Goal: Information Seeking & Learning: Learn about a topic

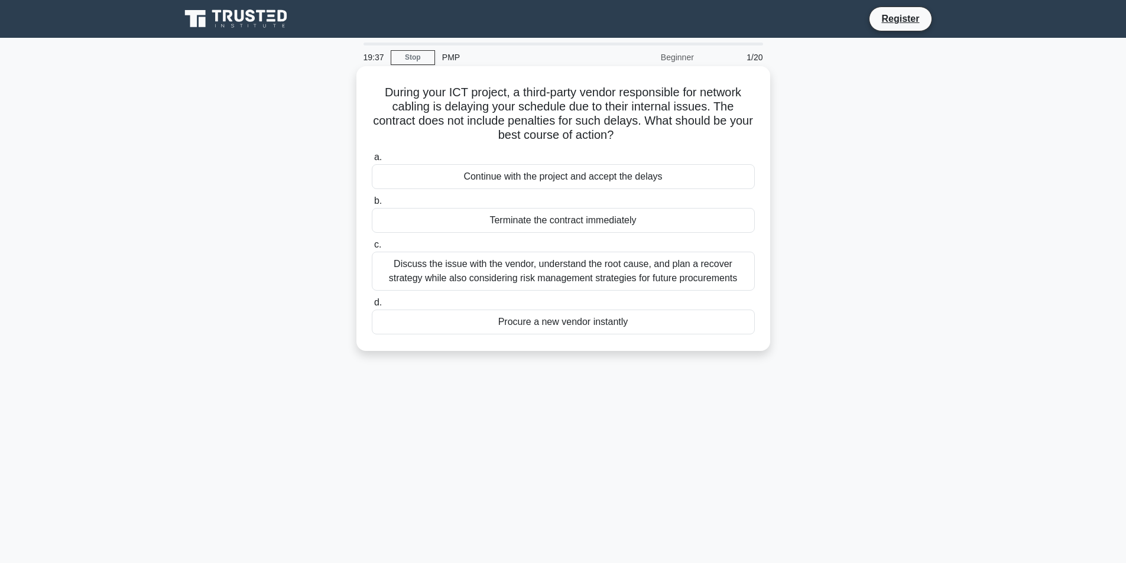
click at [577, 268] on div "Discuss the issue with the vendor, understand the root cause, and plan a recove…" at bounding box center [563, 271] width 383 height 39
click at [372, 249] on input "c. Discuss the issue with the vendor, understand the root cause, and plan a rec…" at bounding box center [372, 245] width 0 height 8
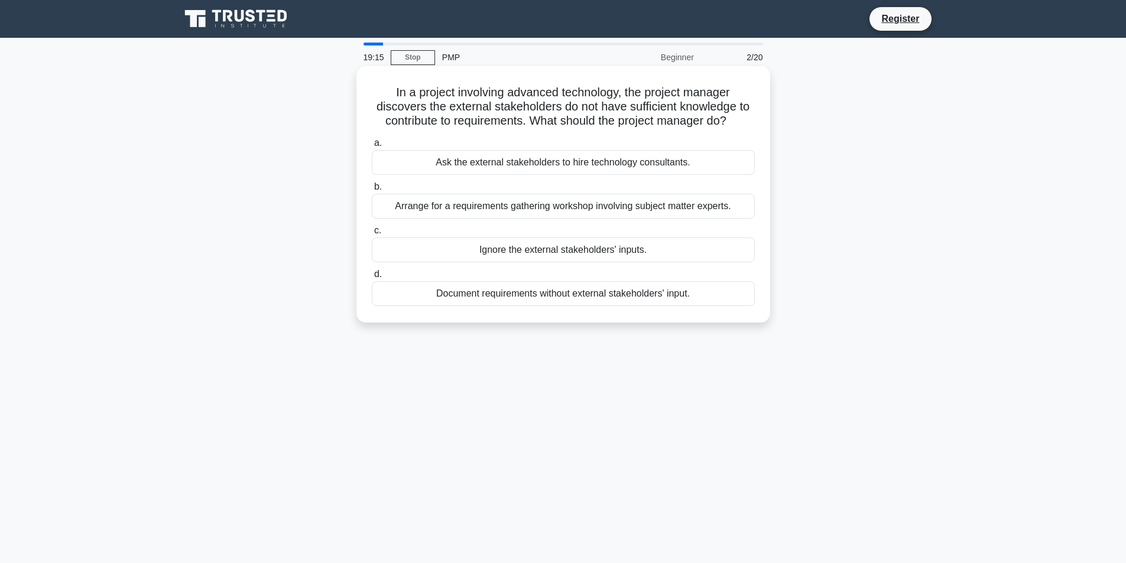
click at [543, 204] on div "Arrange for a requirements gathering workshop involving subject matter experts." at bounding box center [563, 206] width 383 height 25
click at [372, 191] on input "b. Arrange for a requirements gathering workshop involving subject matter exper…" at bounding box center [372, 187] width 0 height 8
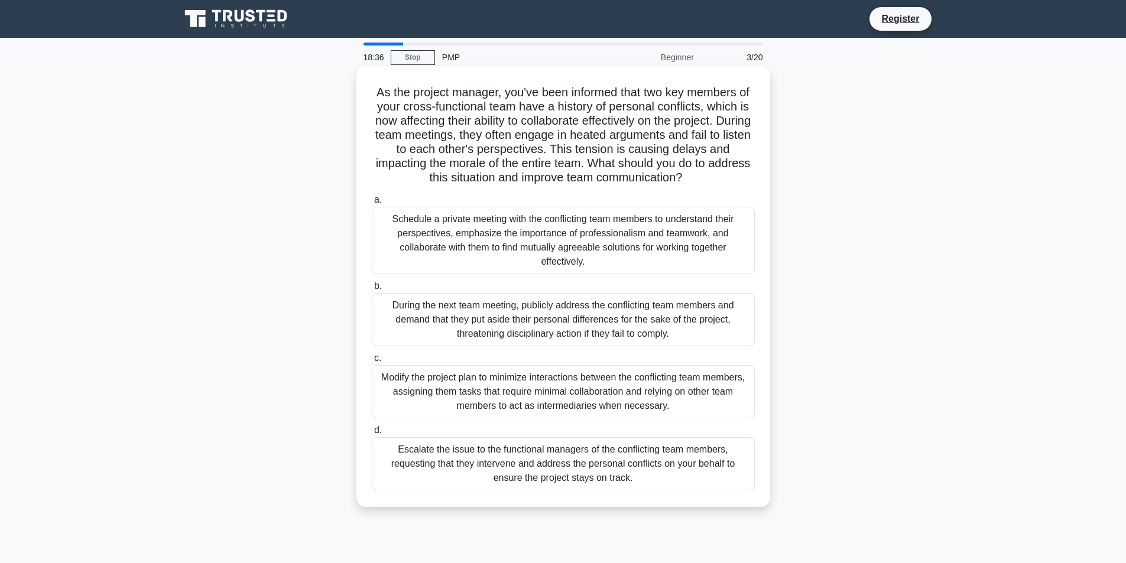
click at [672, 257] on div "Schedule a private meeting with the conflicting team members to understand thei…" at bounding box center [563, 240] width 383 height 67
click at [372, 204] on input "a. Schedule a private meeting with the conflicting team members to understand t…" at bounding box center [372, 200] width 0 height 8
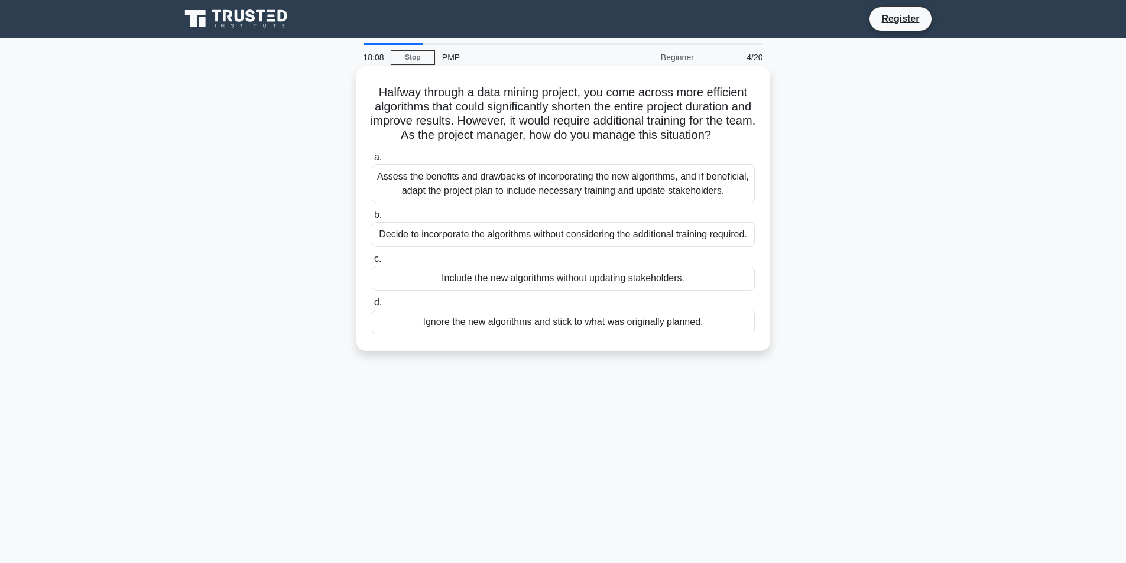
click at [637, 203] on div "Assess the benefits and drawbacks of incorporating the new algorithms, and if b…" at bounding box center [563, 183] width 383 height 39
click at [372, 161] on input "a. Assess the benefits and drawbacks of incorporating the new algorithms, and i…" at bounding box center [372, 158] width 0 height 8
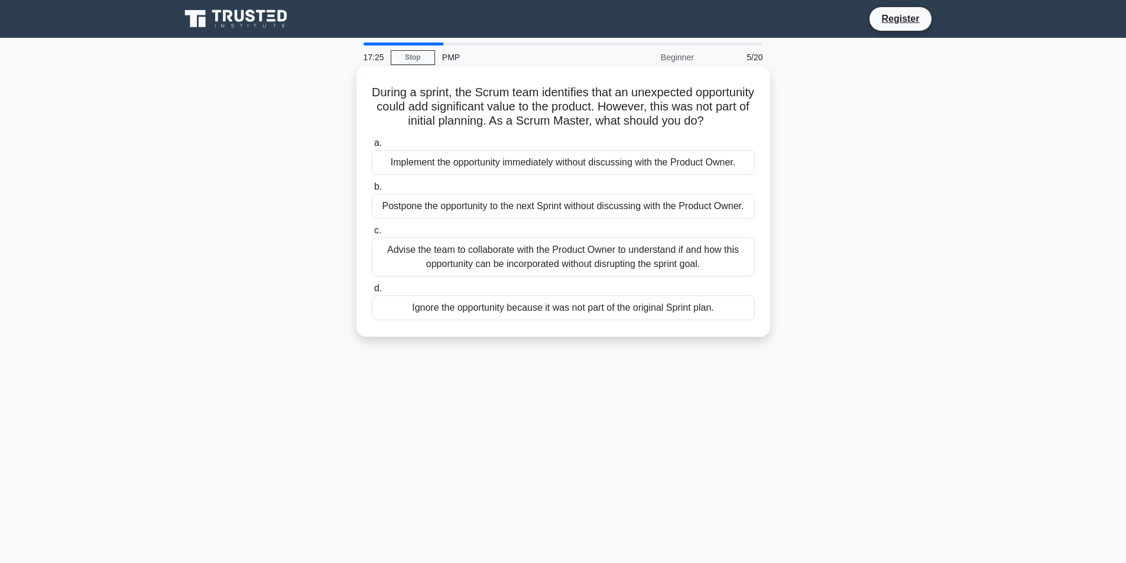
click at [568, 276] on div "Advise the team to collaborate with the Product Owner to understand if and how …" at bounding box center [563, 257] width 383 height 39
click at [372, 235] on input "c. Advise the team to collaborate with the Product Owner to understand if and h…" at bounding box center [372, 231] width 0 height 8
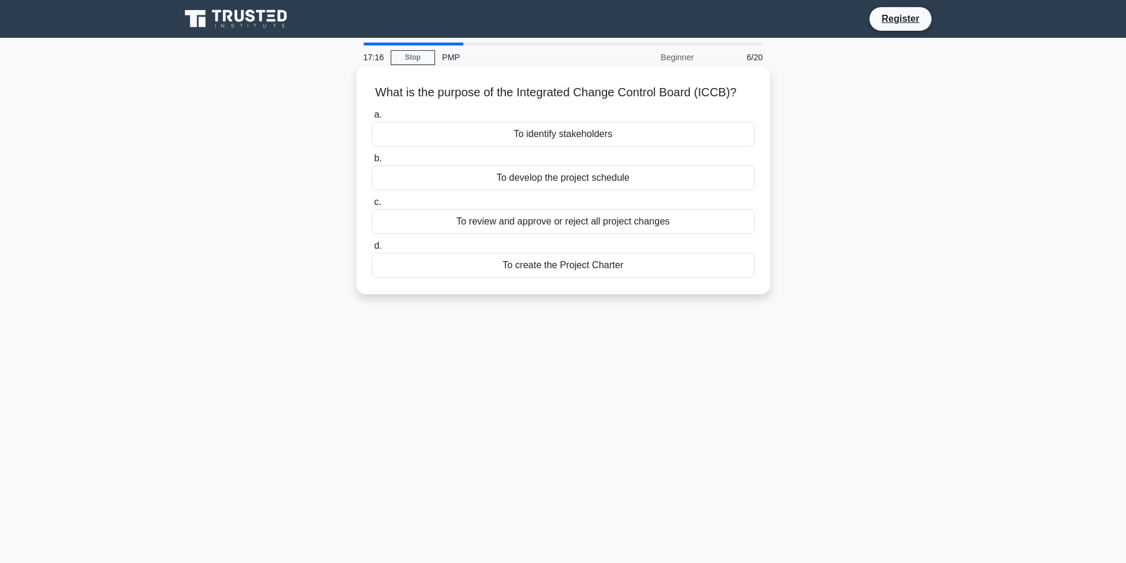
click at [579, 218] on div "To review and approve or reject all project changes" at bounding box center [563, 221] width 383 height 25
click at [372, 206] on input "c. To review and approve or reject all project changes" at bounding box center [372, 203] width 0 height 8
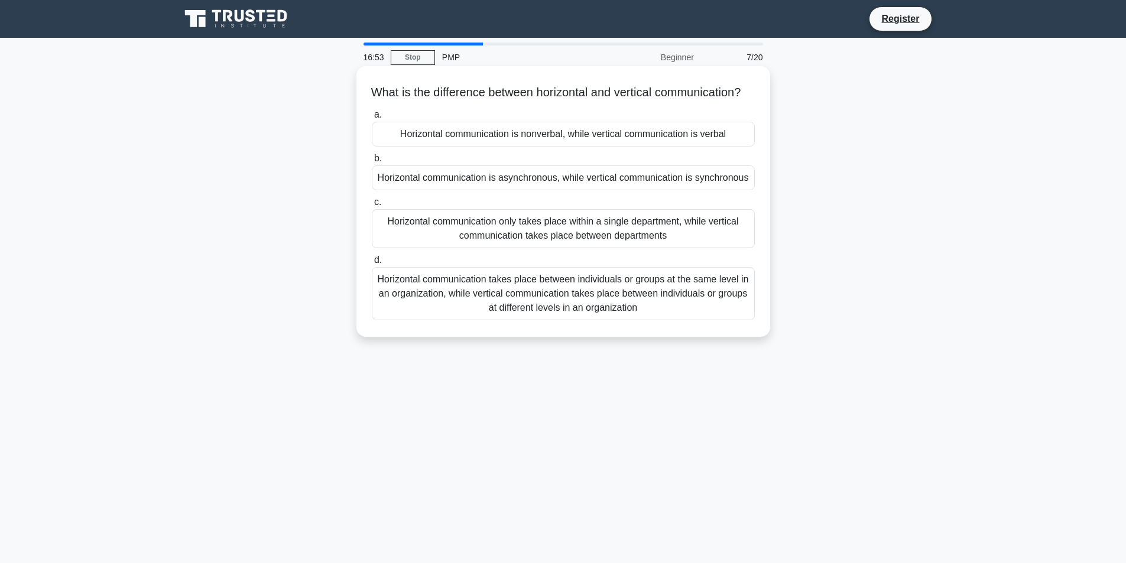
click at [617, 317] on div "Horizontal communication takes place between individuals or groups at the same …" at bounding box center [563, 293] width 383 height 53
click at [372, 264] on input "d. Horizontal communication takes place between individuals or groups at the sa…" at bounding box center [372, 261] width 0 height 8
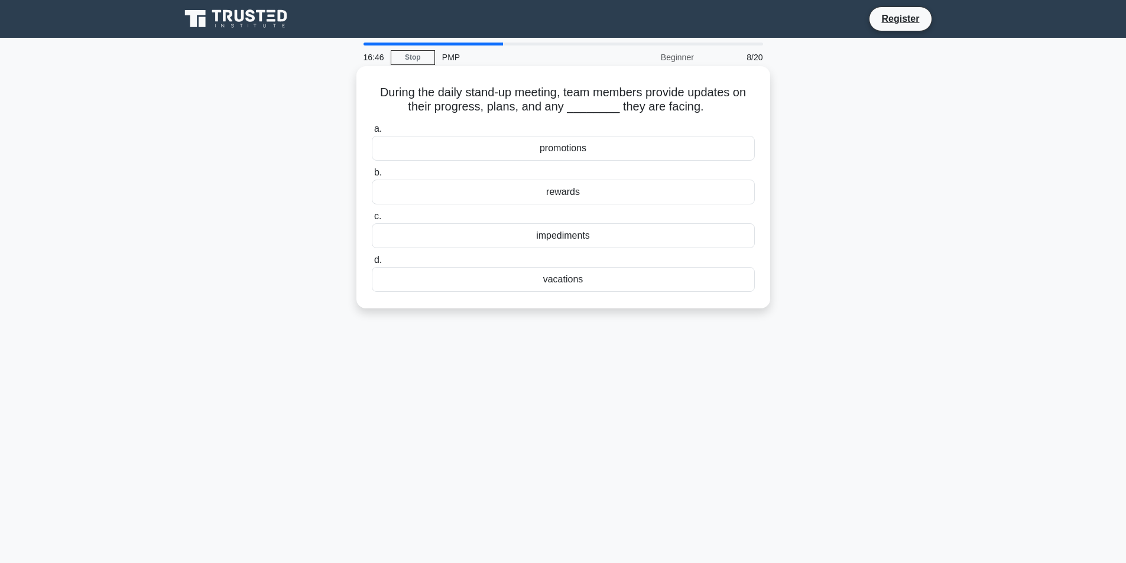
click at [603, 239] on div "impediments" at bounding box center [563, 235] width 383 height 25
click at [372, 220] on input "c. impediments" at bounding box center [372, 217] width 0 height 8
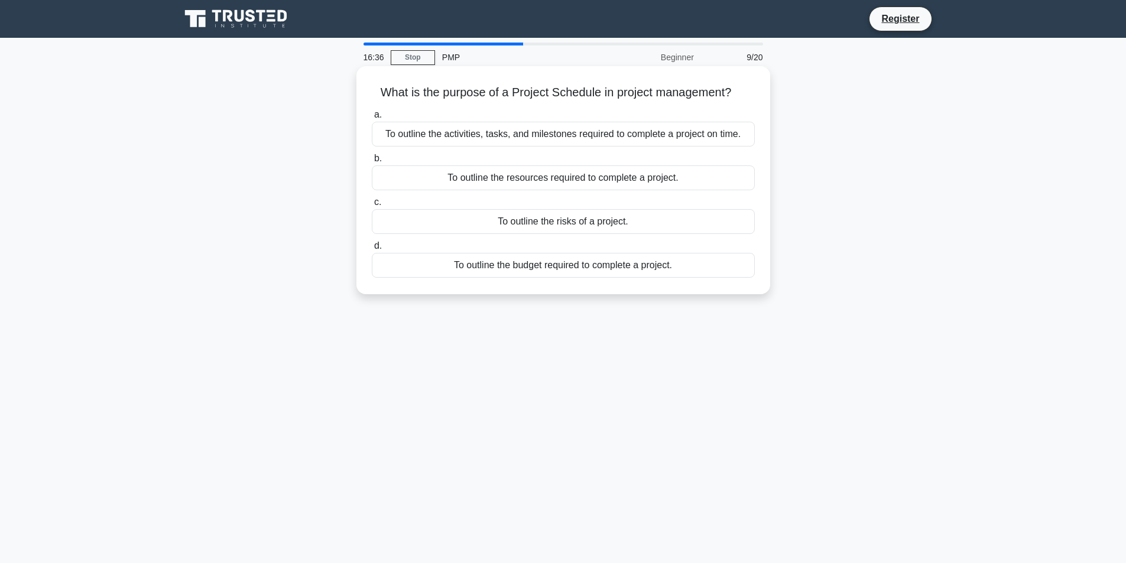
click at [611, 138] on div "To outline the activities, tasks, and milestones required to complete a project…" at bounding box center [563, 134] width 383 height 25
click at [372, 119] on input "a. To outline the activities, tasks, and milestones required to complete a proj…" at bounding box center [372, 115] width 0 height 8
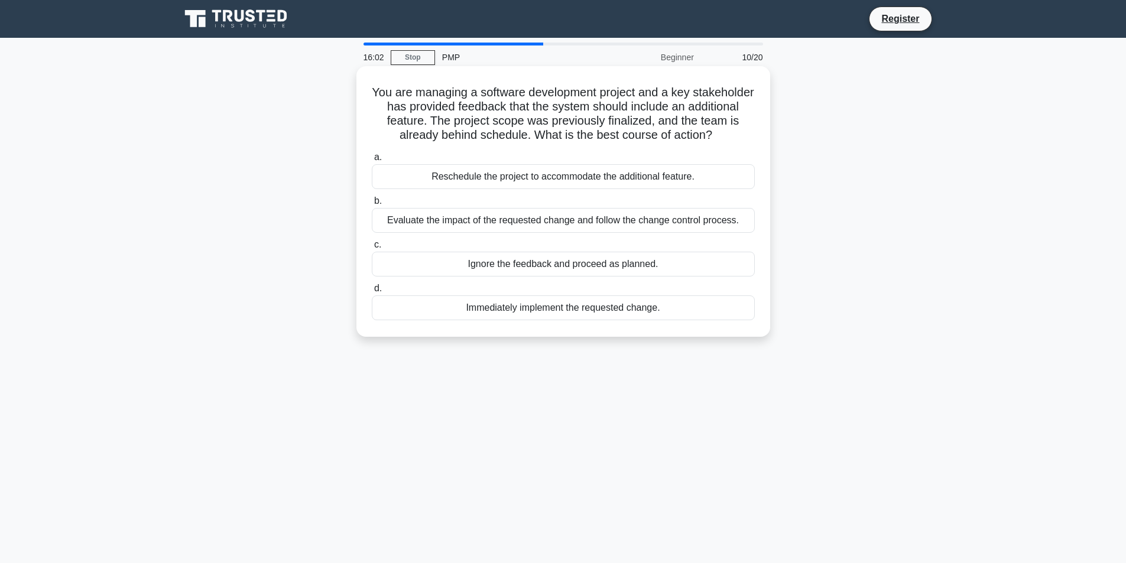
click at [575, 224] on div "Evaluate the impact of the requested change and follow the change control proce…" at bounding box center [563, 220] width 383 height 25
click at [372, 205] on input "b. Evaluate the impact of the requested change and follow the change control pr…" at bounding box center [372, 201] width 0 height 8
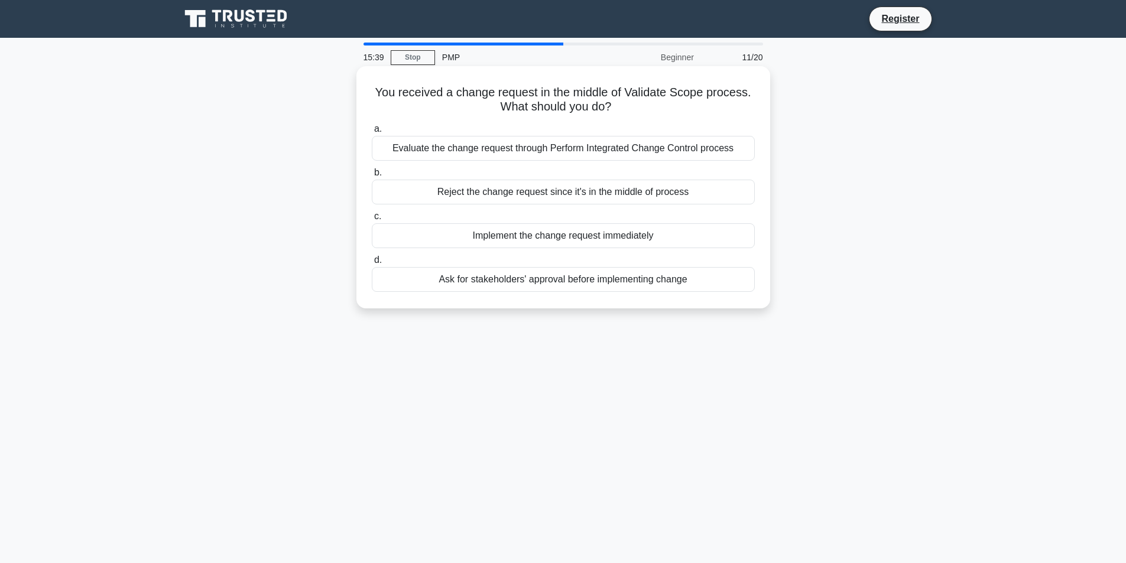
click at [585, 152] on div "Evaluate the change request through Perform Integrated Change Control process" at bounding box center [563, 148] width 383 height 25
click at [372, 133] on input "a. Evaluate the change request through Perform Integrated Change Control process" at bounding box center [372, 129] width 0 height 8
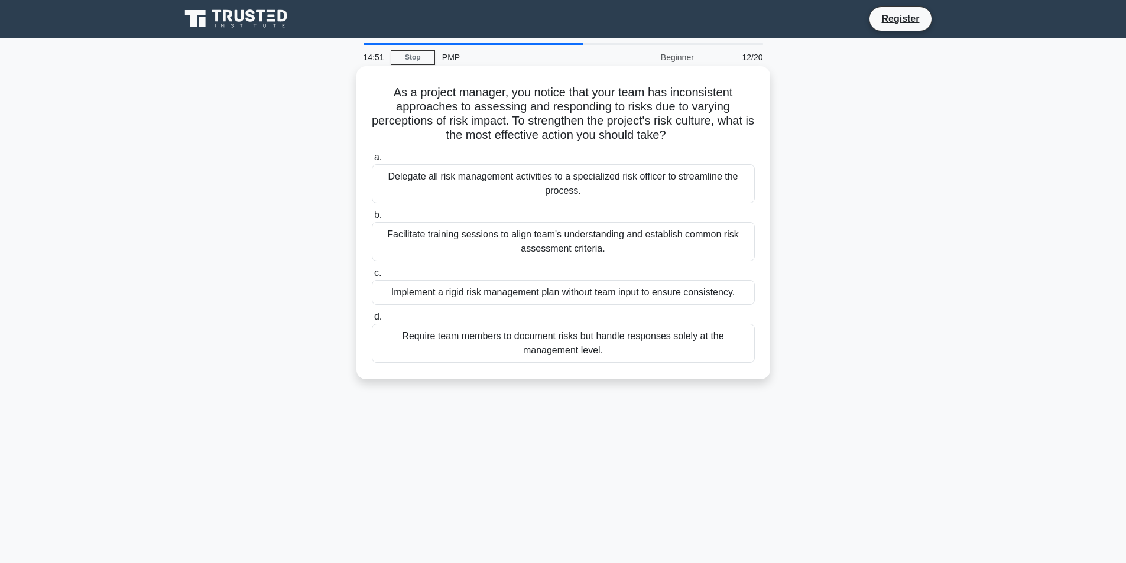
click at [614, 244] on div "Facilitate training sessions to align team's understanding and establish common…" at bounding box center [563, 241] width 383 height 39
click at [372, 219] on input "b. Facilitate training sessions to align team's understanding and establish com…" at bounding box center [372, 216] width 0 height 8
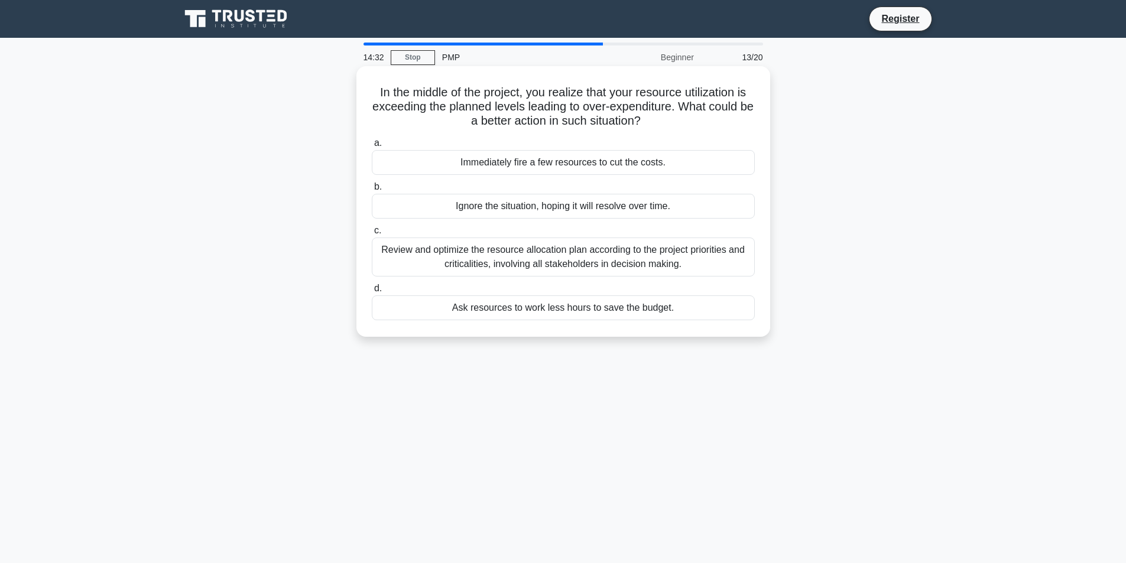
click at [576, 257] on div "Review and optimize the resource allocation plan according to the project prior…" at bounding box center [563, 257] width 383 height 39
click at [372, 235] on input "c. Review and optimize the resource allocation plan according to the project pr…" at bounding box center [372, 231] width 0 height 8
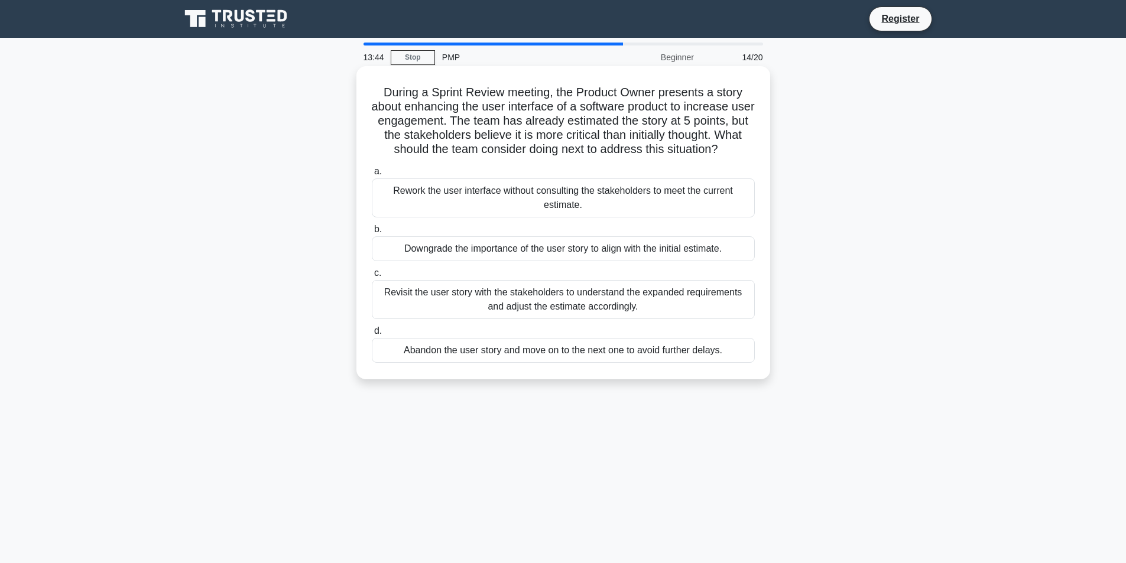
click at [638, 300] on div "Revisit the user story with the stakeholders to understand the expanded require…" at bounding box center [563, 299] width 383 height 39
click at [372, 277] on input "c. Revisit the user story with the stakeholders to understand the expanded requ…" at bounding box center [372, 274] width 0 height 8
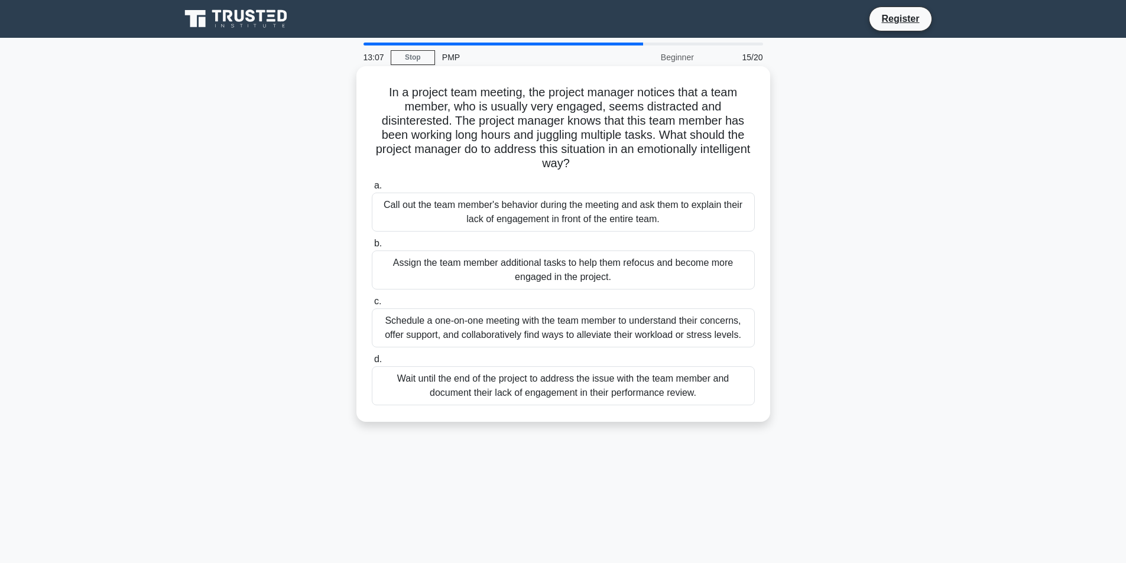
click at [650, 329] on div "Schedule a one-on-one meeting with the team member to understand their concerns…" at bounding box center [563, 328] width 383 height 39
click at [372, 306] on input "c. Schedule a one-on-one meeting with the team member to understand their conce…" at bounding box center [372, 302] width 0 height 8
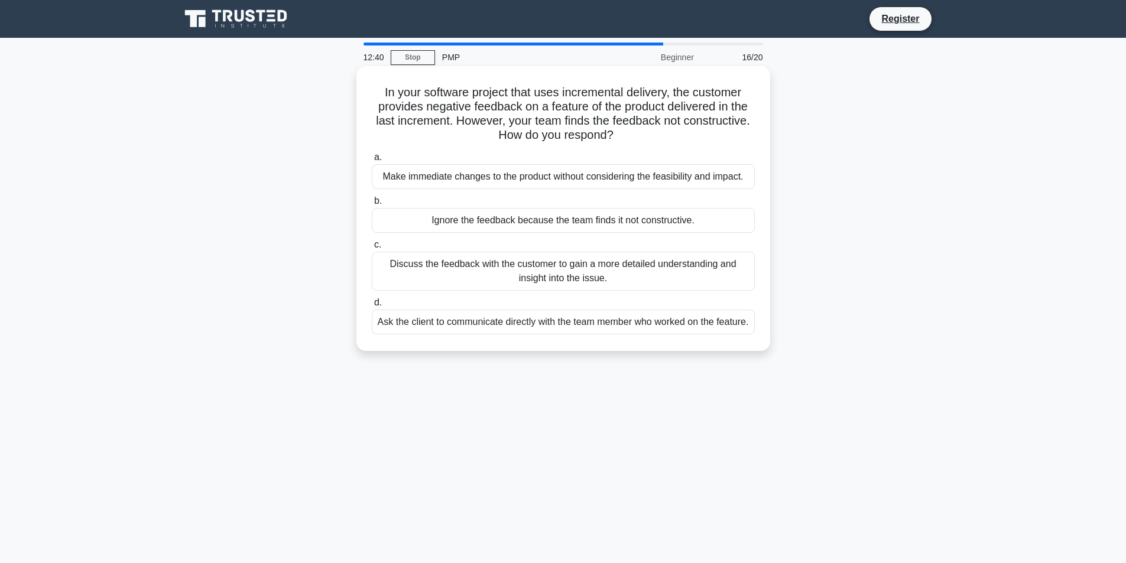
click at [625, 273] on div "Discuss the feedback with the customer to gain a more detailed understanding an…" at bounding box center [563, 271] width 383 height 39
click at [372, 249] on input "c. Discuss the feedback with the customer to gain a more detailed understanding…" at bounding box center [372, 245] width 0 height 8
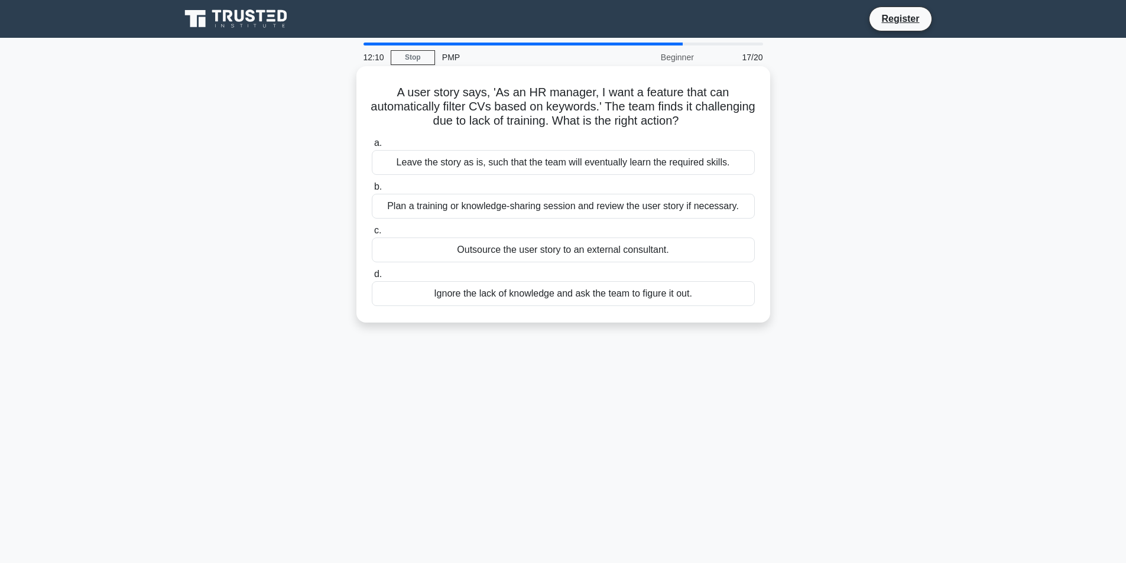
click at [605, 209] on div "Plan a training or knowledge-sharing session and review the user story if neces…" at bounding box center [563, 206] width 383 height 25
click at [372, 191] on input "b. Plan a training or knowledge-sharing session and review the user story if ne…" at bounding box center [372, 187] width 0 height 8
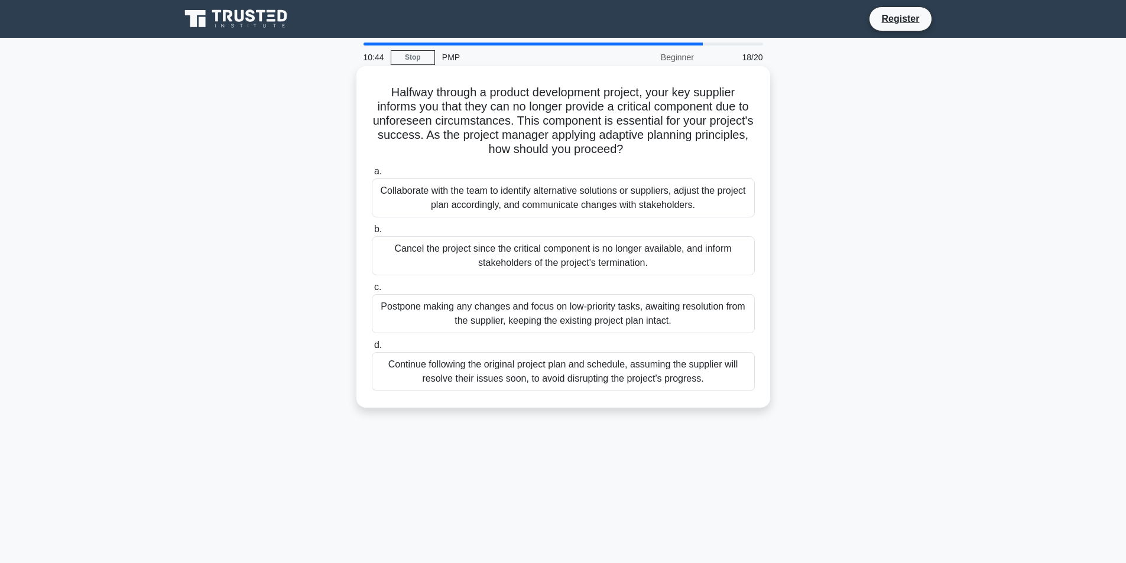
click at [537, 194] on div "Collaborate with the team to identify alternative solutions or suppliers, adjus…" at bounding box center [563, 198] width 383 height 39
click at [372, 176] on input "a. Collaborate with the team to identify alternative solutions or suppliers, ad…" at bounding box center [372, 172] width 0 height 8
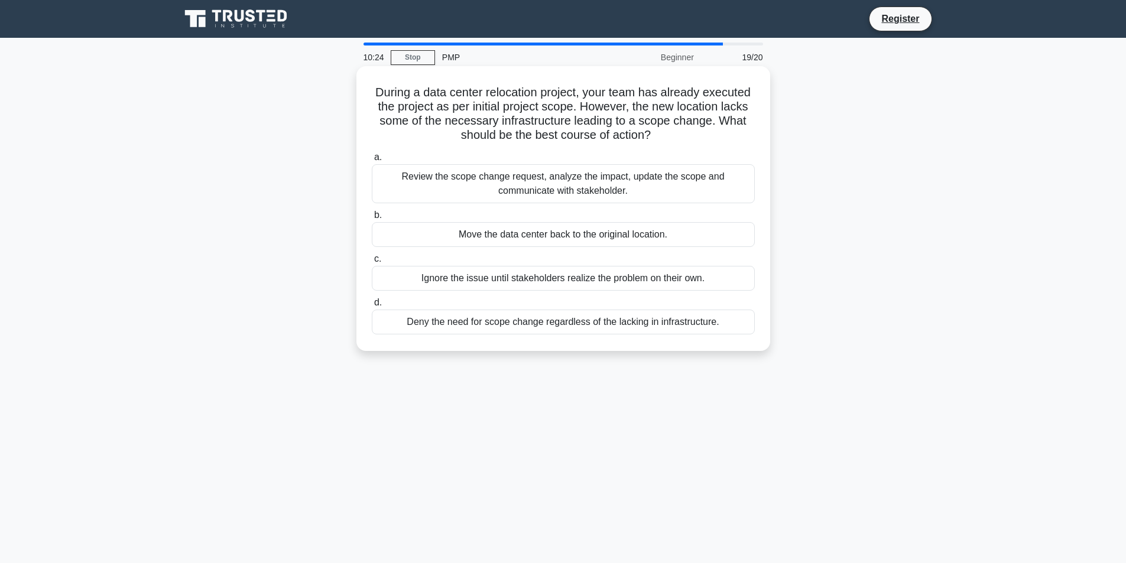
click at [487, 193] on div "Review the scope change request, analyze the impact, update the scope and commu…" at bounding box center [563, 183] width 383 height 39
click at [372, 161] on input "a. Review the scope change request, analyze the impact, update the scope and co…" at bounding box center [372, 158] width 0 height 8
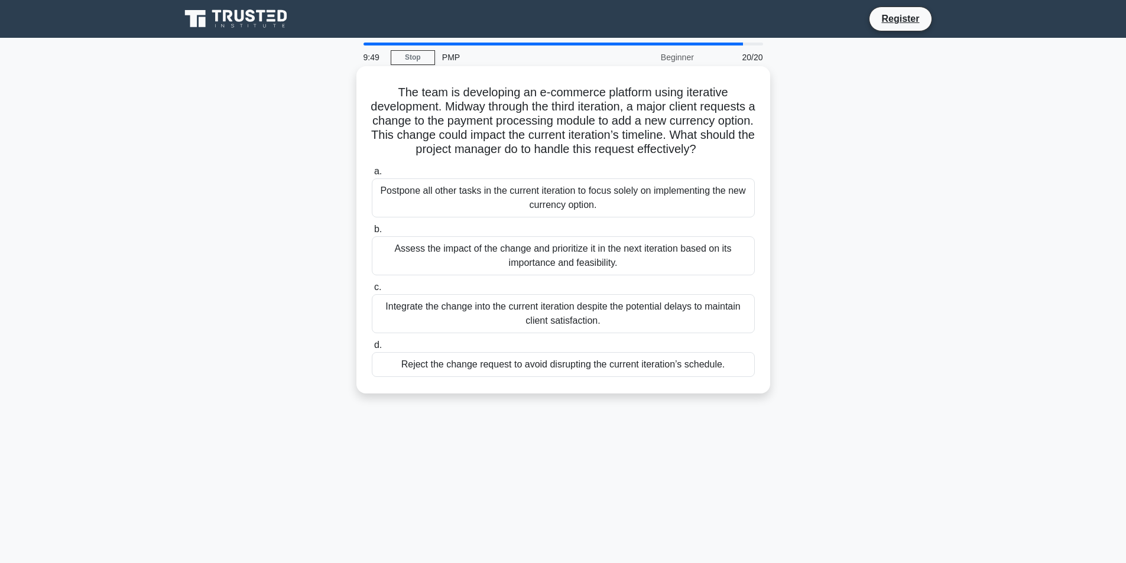
drag, startPoint x: 566, startPoint y: 271, endPoint x: 570, endPoint y: 257, distance: 15.3
click at [566, 270] on div "Assess the impact of the change and prioritize it in the next iteration based o…" at bounding box center [563, 255] width 383 height 39
click at [409, 264] on div "Assess the impact of the change and prioritize it in the next iteration based o…" at bounding box center [563, 255] width 383 height 39
click at [372, 234] on input "b. Assess the impact of the change and prioritize it in the next iteration base…" at bounding box center [372, 230] width 0 height 8
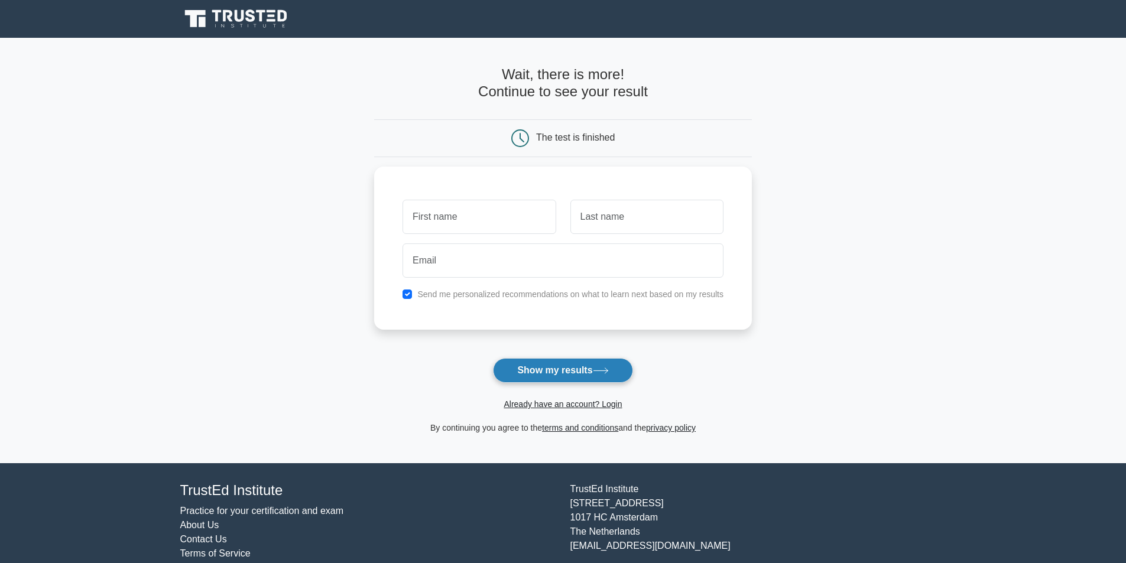
click at [611, 377] on button "Show my results" at bounding box center [563, 370] width 140 height 25
